Goal: Use online tool/utility

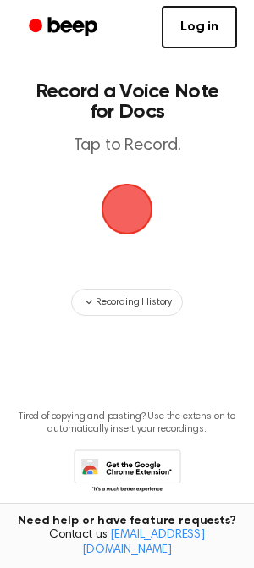
click at [132, 219] on span "button" at bounding box center [127, 209] width 63 height 63
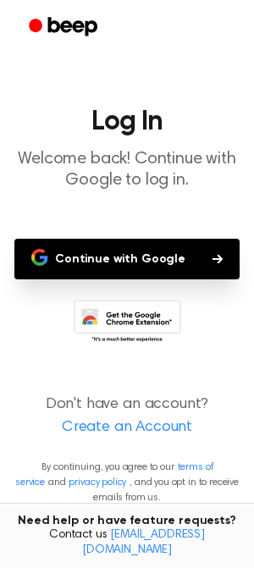
click at [199, 264] on button "Continue with Google" at bounding box center [126, 259] width 225 height 41
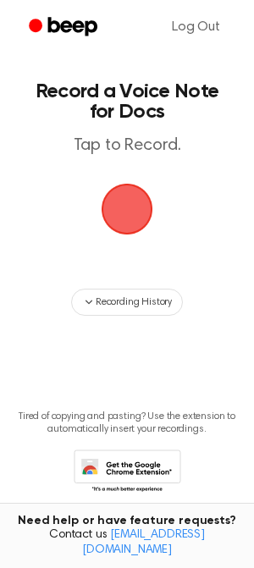
click at [133, 216] on span "button" at bounding box center [127, 209] width 55 height 55
click at [133, 216] on span "button" at bounding box center [128, 210] width 52 height 52
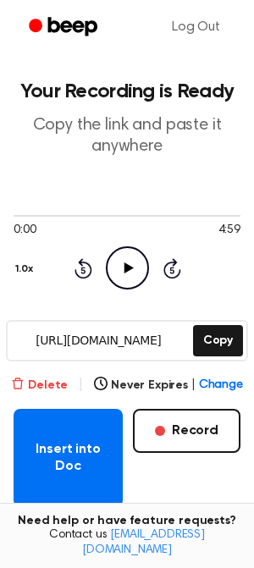
click at [36, 378] on button "Delete" at bounding box center [39, 386] width 57 height 18
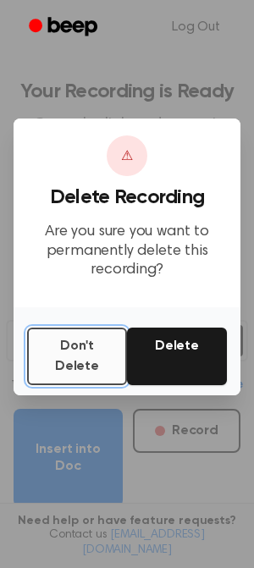
click at [64, 353] on button "Don't Delete" at bounding box center [77, 357] width 100 height 58
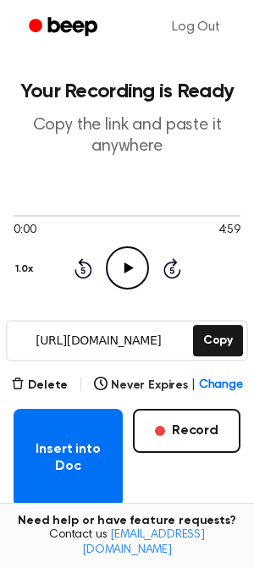
click at [41, 373] on main "Your Recording is Ready Copy the link and paste it anywhere 0:00 4:59 1.0x Rewi…" at bounding box center [127, 388] width 254 height 776
click at [25, 380] on icon "button" at bounding box center [18, 384] width 14 height 14
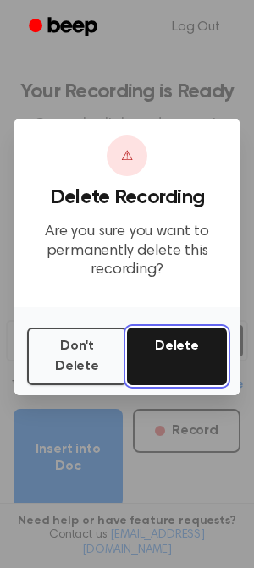
click at [164, 352] on button "Delete" at bounding box center [177, 357] width 100 height 58
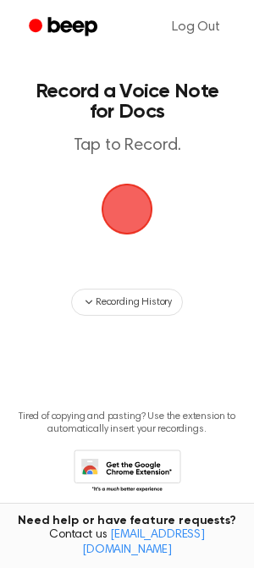
click at [131, 224] on span "button" at bounding box center [127, 209] width 58 height 58
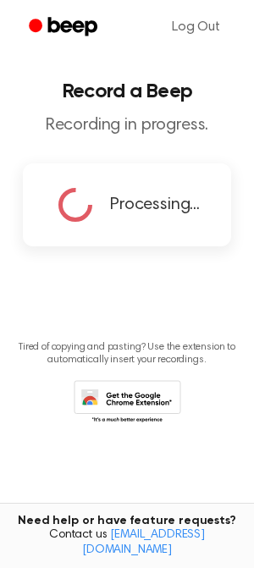
click at [114, 262] on main "Record a Beep Recording in progress. Processing... Tired of copying and pasting…" at bounding box center [127, 257] width 254 height 514
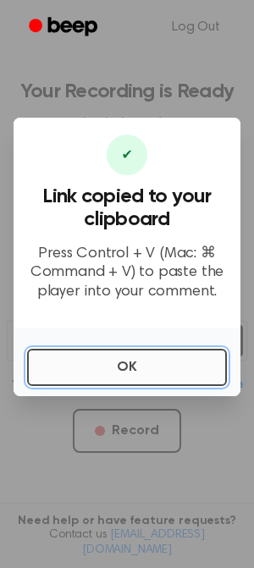
click at [183, 363] on button "OK" at bounding box center [127, 367] width 200 height 37
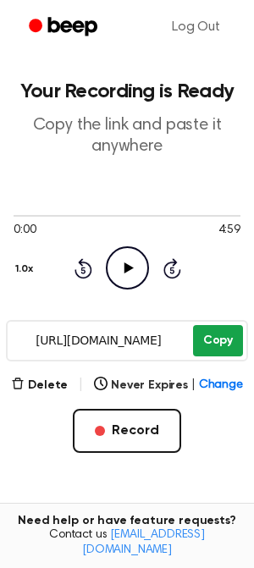
click at [218, 340] on button "Copy" at bounding box center [218, 340] width 50 height 31
